Goal: Find specific page/section: Find specific page/section

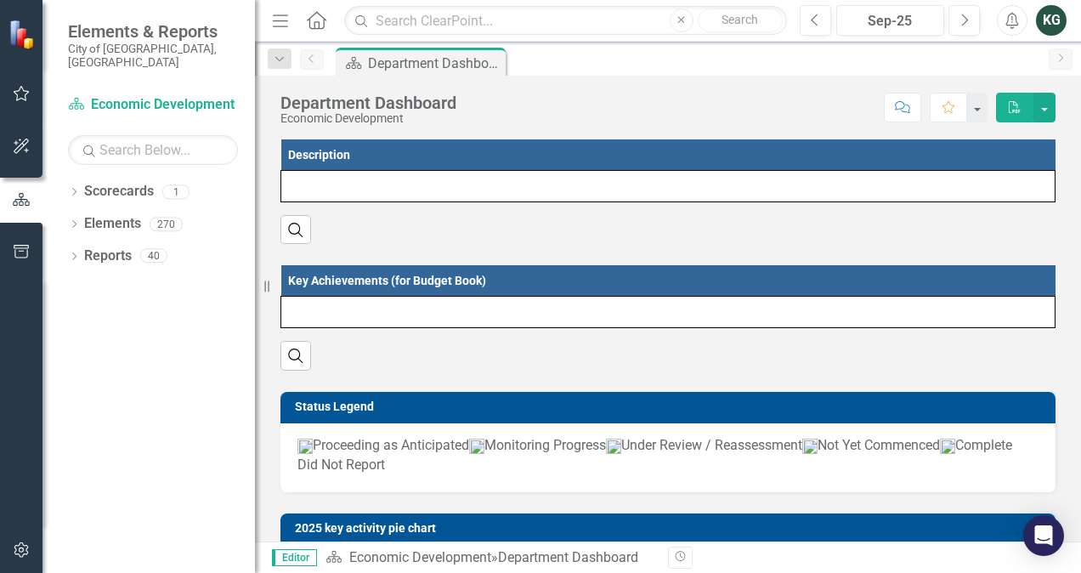
click at [121, 247] on link "Reports" at bounding box center [108, 257] width 48 height 20
click at [155, 249] on div "40" at bounding box center [153, 256] width 27 height 14
click at [66, 243] on div "Dropdown Scorecards 1 Economic Development Dropdown Elements 270 Dropdown Objec…" at bounding box center [149, 375] width 213 height 395
click at [74, 253] on icon "Dropdown" at bounding box center [74, 257] width 12 height 9
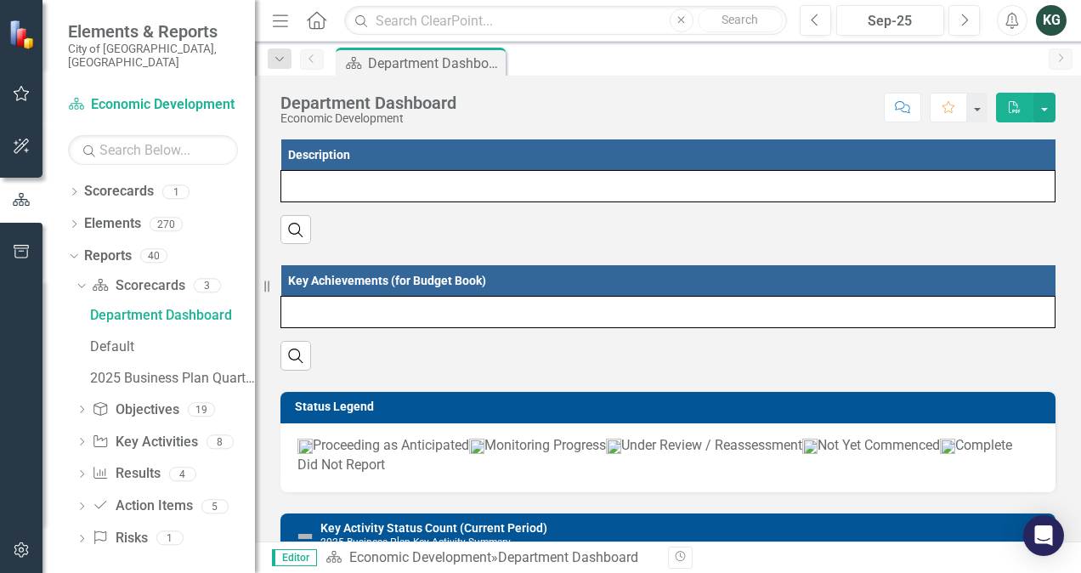
click at [82, 503] on icon "Dropdown" at bounding box center [82, 507] width 12 height 9
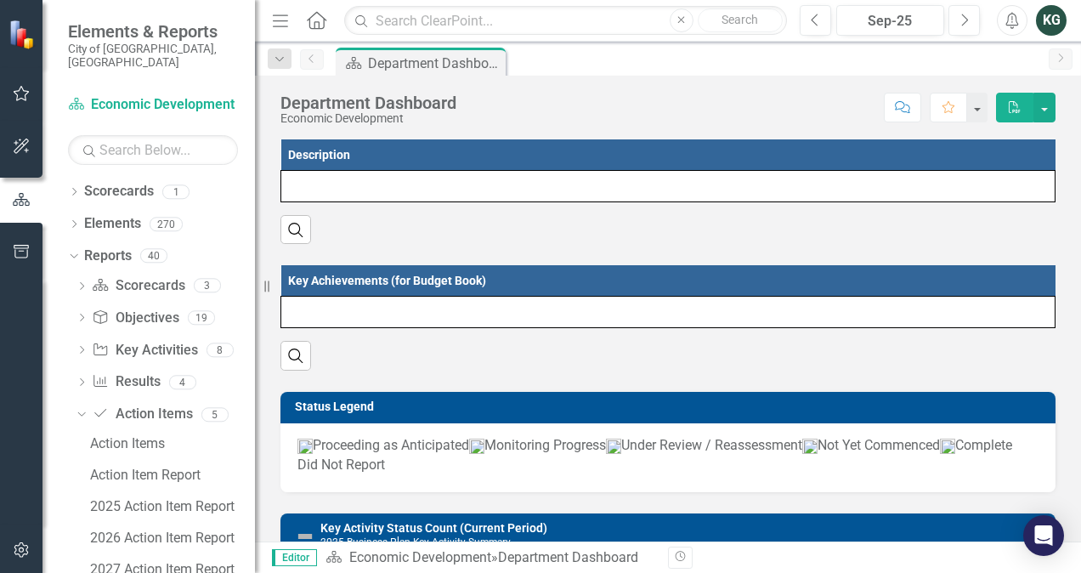
scroll to position [58, 0]
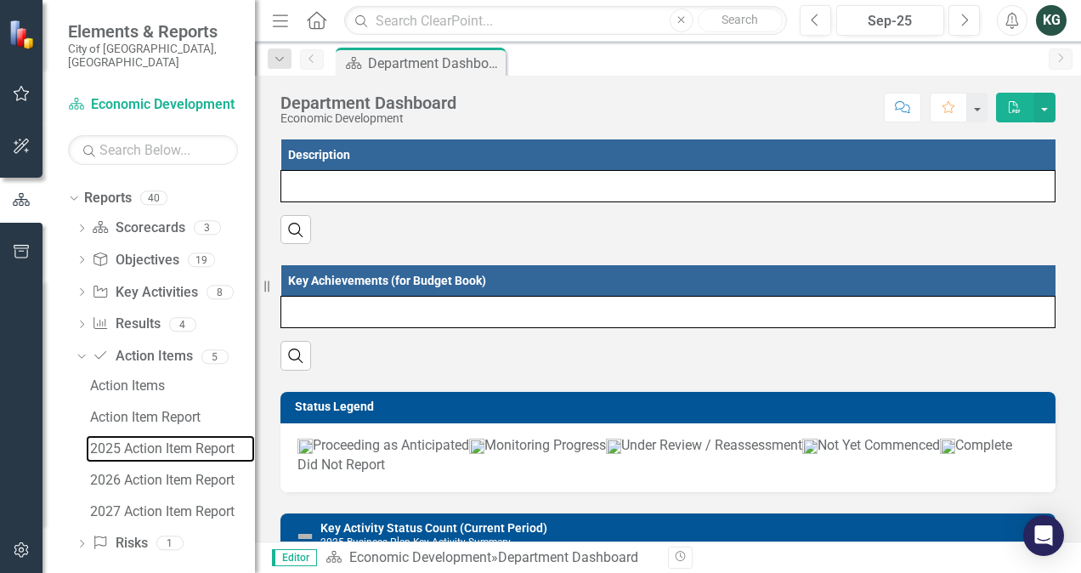
click at [177, 441] on div "2025 Action Item Report" at bounding box center [172, 448] width 165 height 15
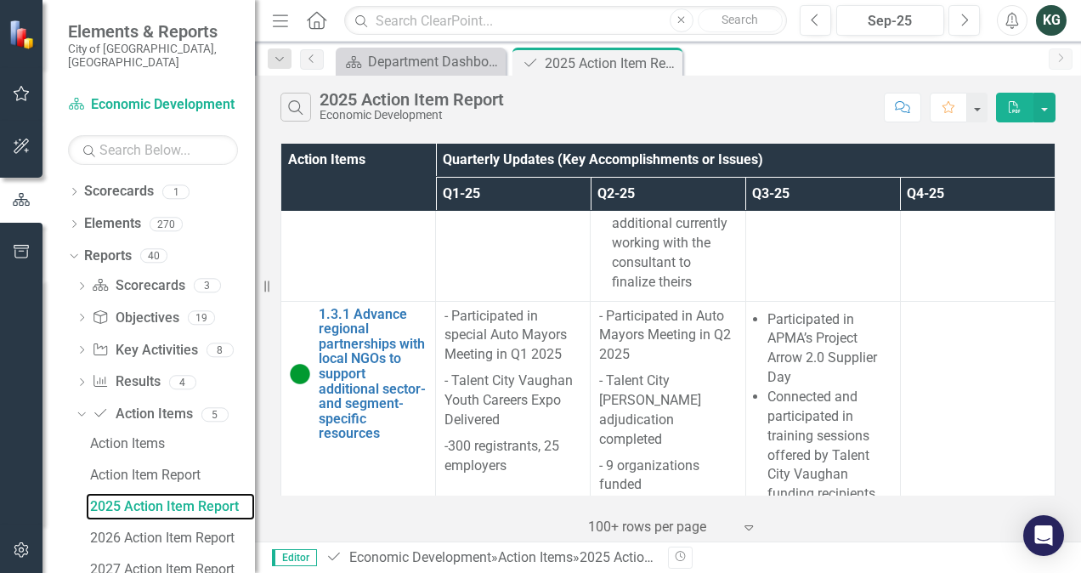
scroll to position [2636, 0]
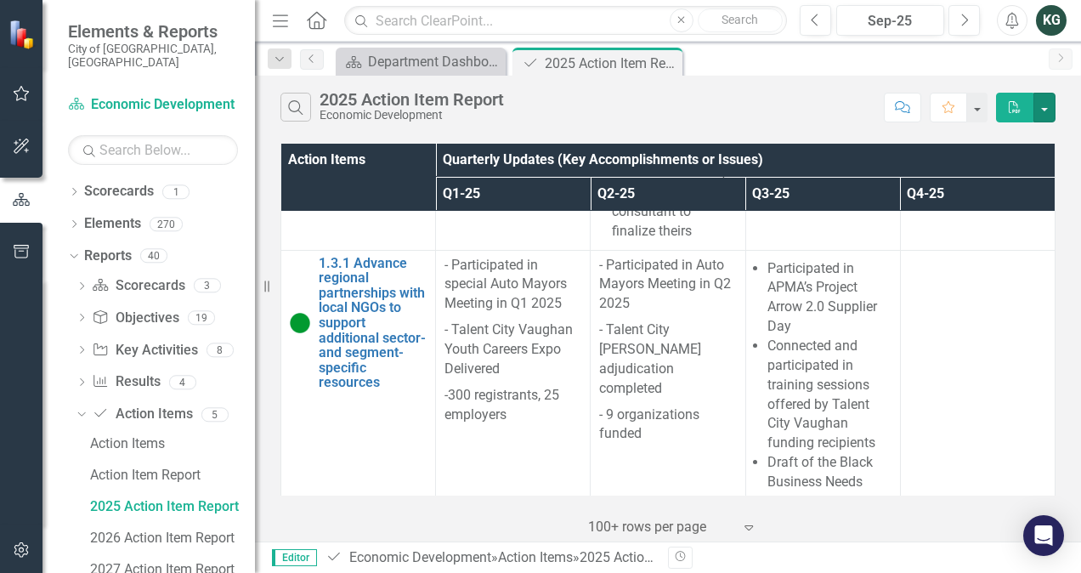
click at [1045, 105] on button "button" at bounding box center [1045, 108] width 22 height 30
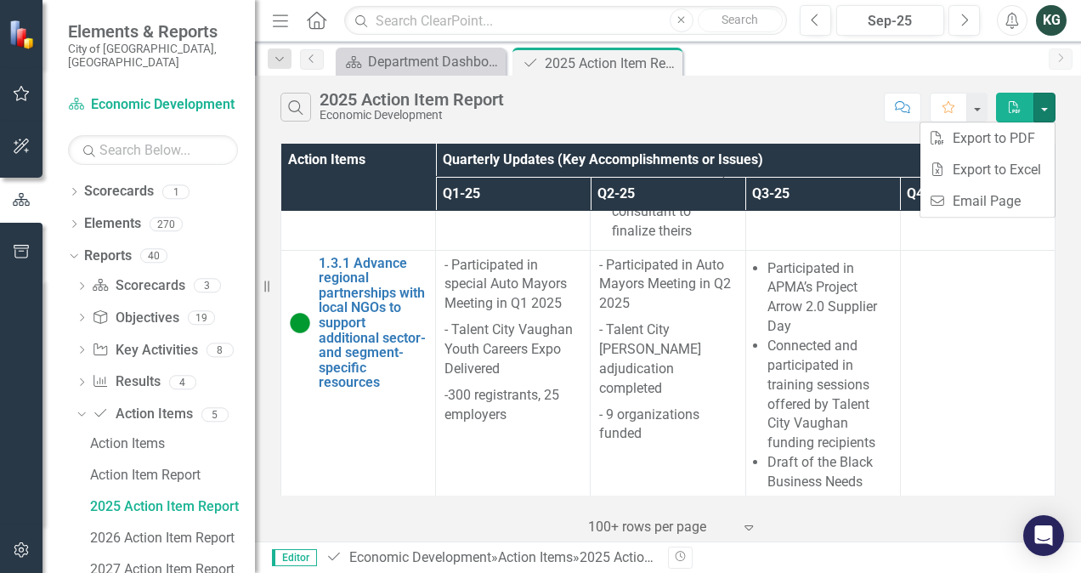
drag, startPoint x: 763, startPoint y: 122, endPoint x: 675, endPoint y: 77, distance: 99.6
click at [750, 114] on div "Search 2025 Action Item Report Economic Development Comment Favorite PDF" at bounding box center [668, 103] width 826 height 55
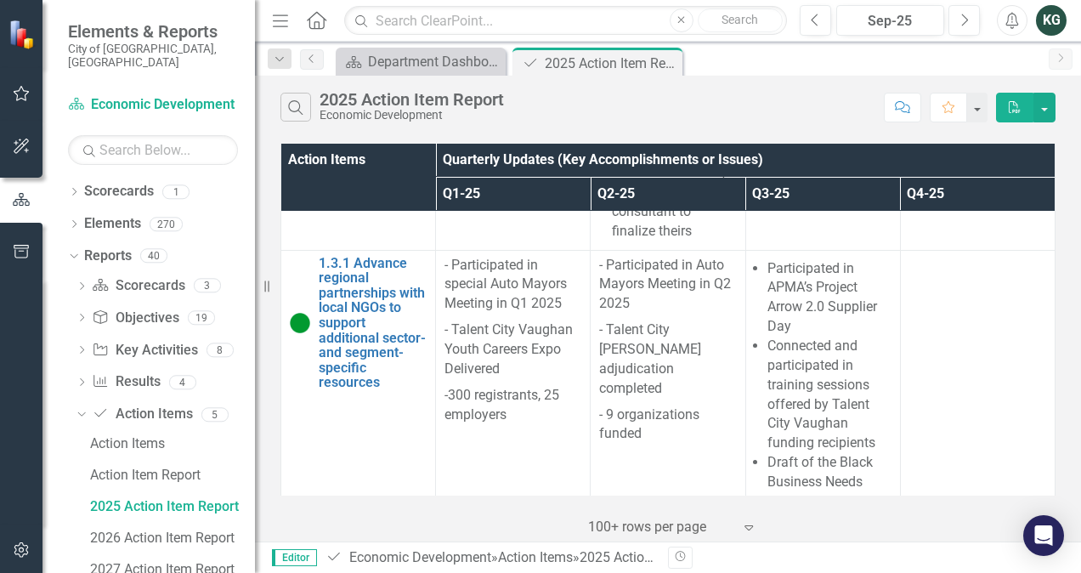
drag, startPoint x: 611, startPoint y: 68, endPoint x: 570, endPoint y: 85, distance: 45.0
click at [570, 85] on div "Search 2025 Action Item Report Economic Development Comment Favorite PDF" at bounding box center [668, 103] width 826 height 55
click at [978, 111] on button "button" at bounding box center [978, 108] width 20 height 30
click at [1044, 118] on button "button" at bounding box center [1045, 108] width 22 height 30
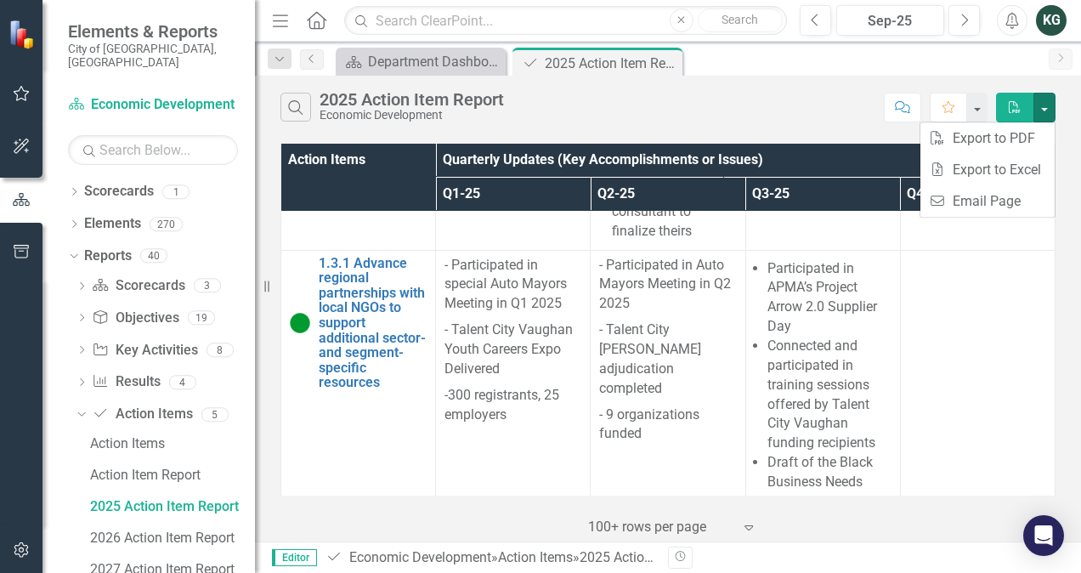
click at [690, 85] on div "Search 2025 Action Item Report Economic Development Comment Favorite PDF" at bounding box center [668, 103] width 826 height 55
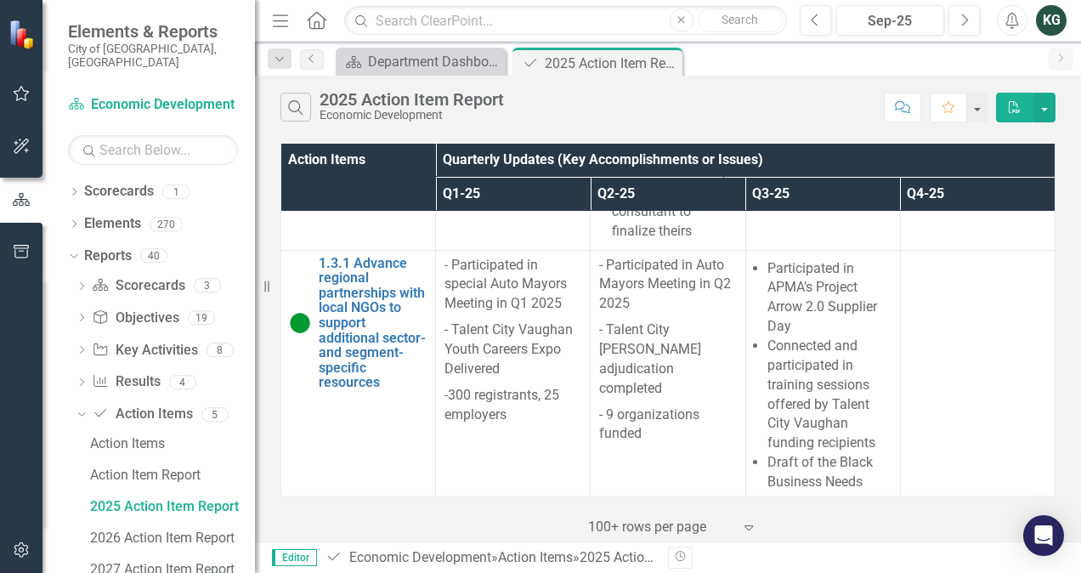
click at [657, 105] on div "Search 2025 Action Item Report Economic Development" at bounding box center [578, 107] width 595 height 29
drag, startPoint x: 657, startPoint y: 105, endPoint x: 625, endPoint y: 60, distance: 55.4
click at [625, 60] on div "2025 Action Item Report" at bounding box center [611, 63] width 133 height 21
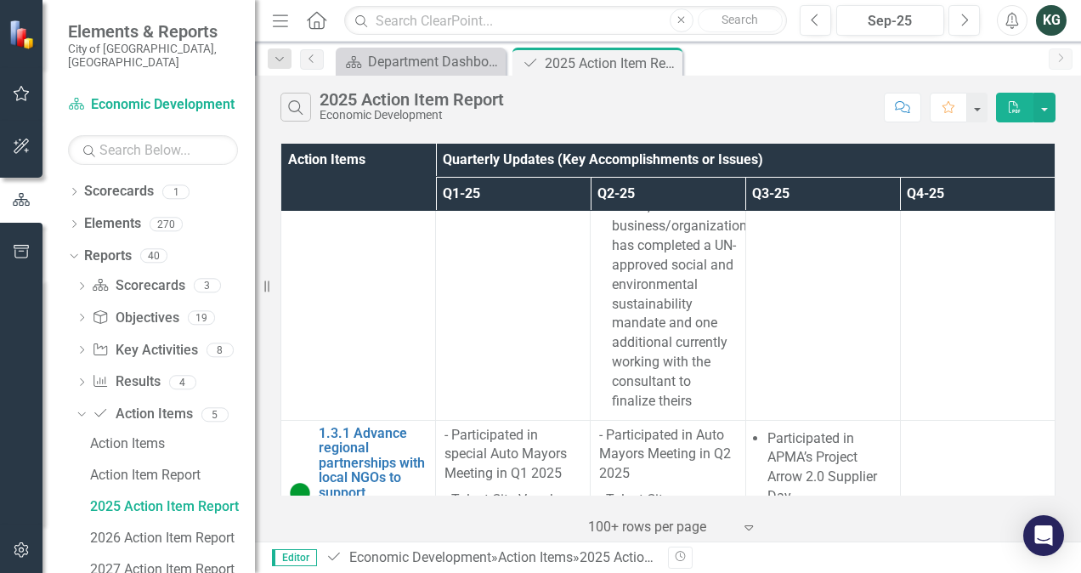
click at [803, 291] on td at bounding box center [823, 207] width 155 height 426
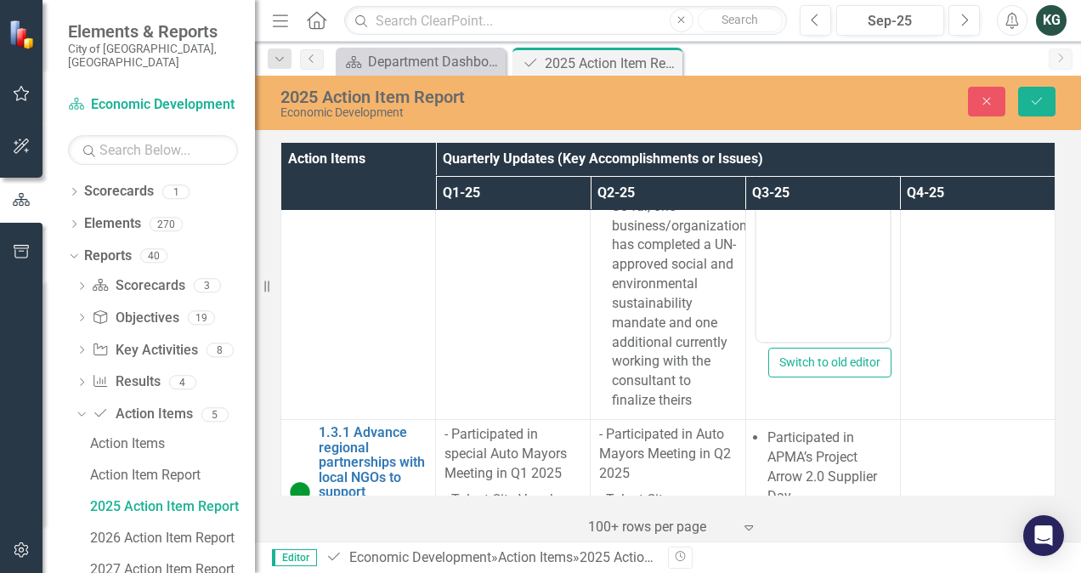
scroll to position [0, 0]
click at [981, 103] on icon "Close" at bounding box center [986, 101] width 15 height 12
